Goal: Task Accomplishment & Management: Use online tool/utility

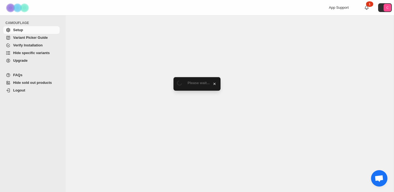
click at [46, 53] on span "Hide specific variants" at bounding box center [31, 53] width 37 height 4
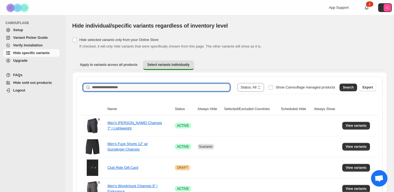
click at [114, 91] on input "Search product name" at bounding box center [161, 88] width 138 height 8
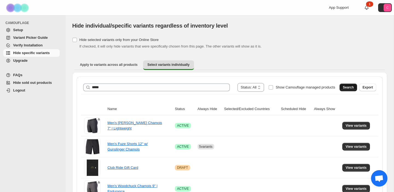
click at [345, 86] on span "Search" at bounding box center [348, 87] width 11 height 4
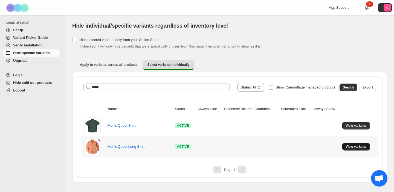
click at [350, 148] on span "View variants" at bounding box center [355, 147] width 21 height 4
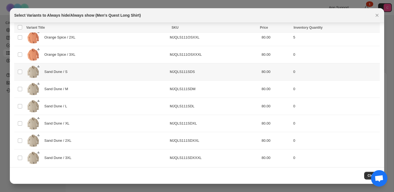
scroll to position [92, 0]
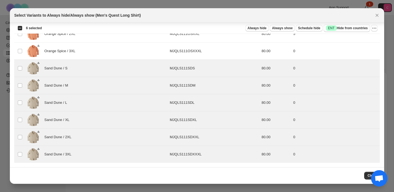
click at [379, 28] on div "Select all 12 product variants 6 selected Always hide Always show Schedule hide…" at bounding box center [196, 28] width 365 height 11
click at [375, 28] on icon "More actions" at bounding box center [373, 27] width 5 height 5
click at [374, 31] on button "More actions" at bounding box center [374, 28] width 7 height 7
click at [263, 29] on span "Always hide" at bounding box center [257, 28] width 19 height 4
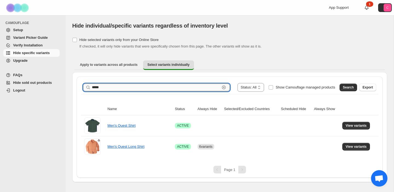
click at [158, 89] on input "*****" at bounding box center [156, 88] width 128 height 8
type input "**********"
click at [345, 87] on span "Search" at bounding box center [348, 87] width 11 height 4
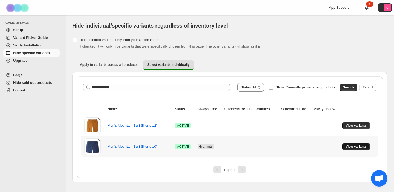
click at [353, 146] on span "View variants" at bounding box center [355, 147] width 21 height 4
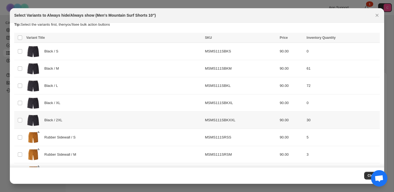
scroll to position [0, 0]
